Goal: Answer question/provide support: Share knowledge or assist other users

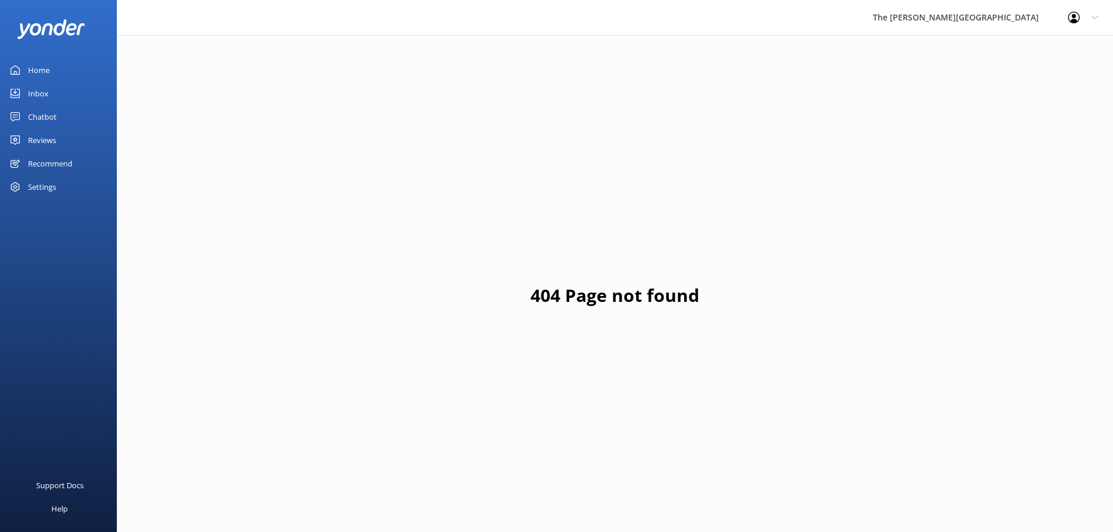
click at [47, 90] on div "Inbox" at bounding box center [38, 93] width 20 height 23
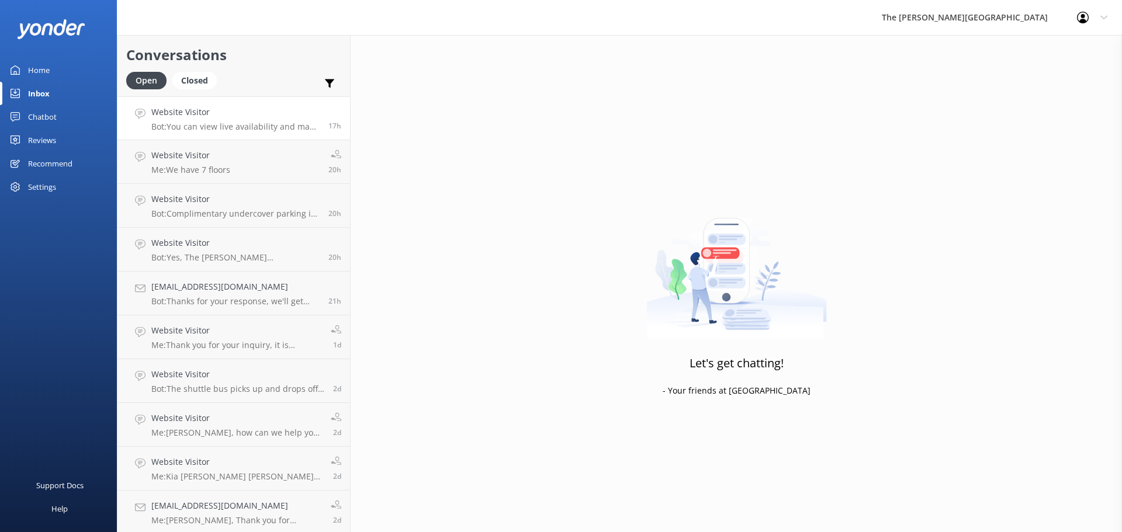
click at [254, 124] on p "Bot: You can view live availability and make your reservation online at [URL][D…" at bounding box center [235, 127] width 168 height 11
